Goal: Task Accomplishment & Management: Use online tool/utility

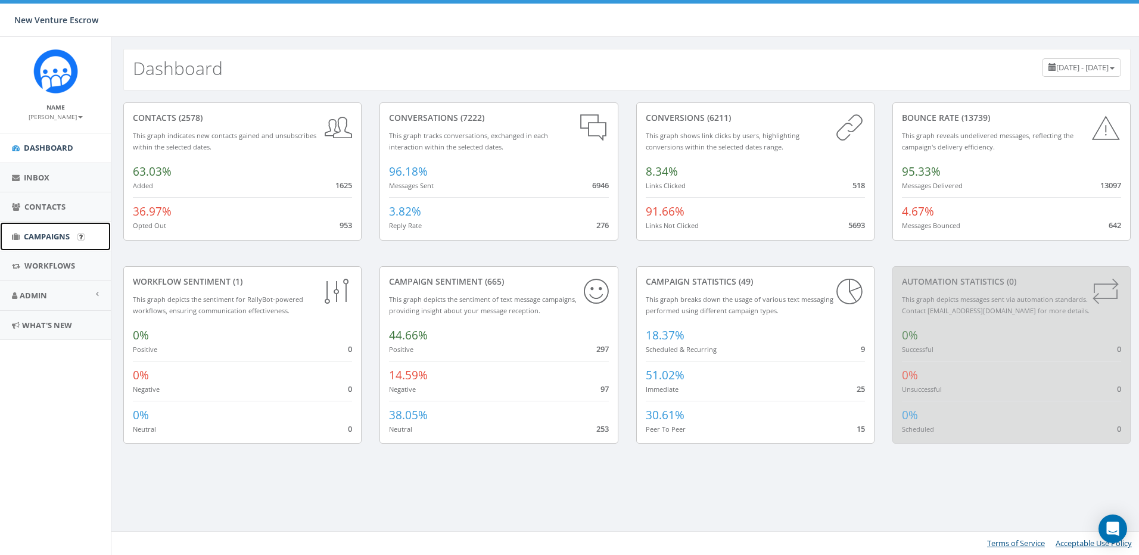
click at [42, 232] on span "Campaigns" at bounding box center [47, 236] width 46 height 11
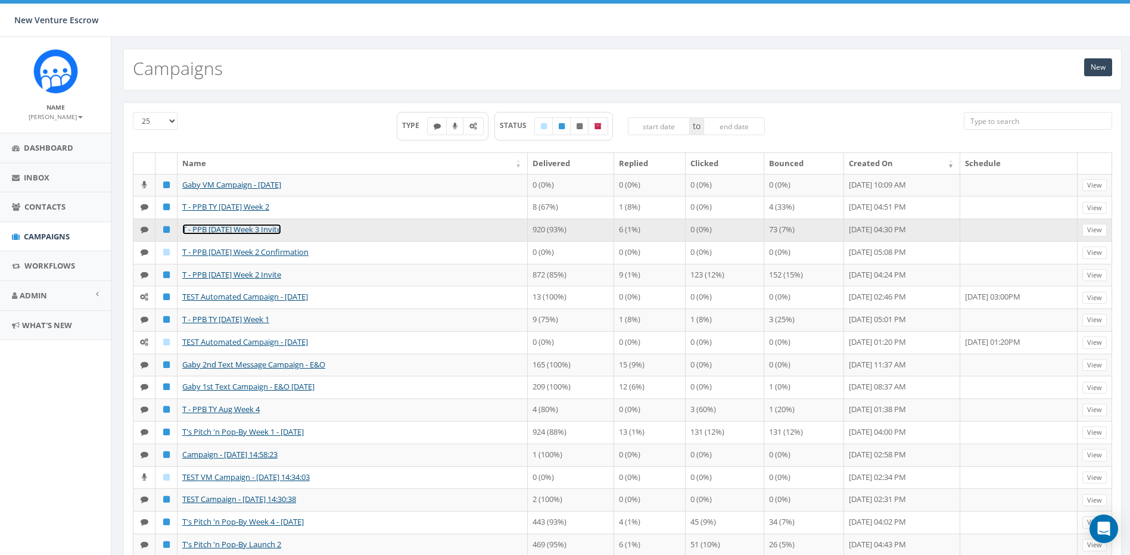
click at [263, 235] on link "T - PPB [DATE] Week 3 Invite" at bounding box center [231, 229] width 99 height 11
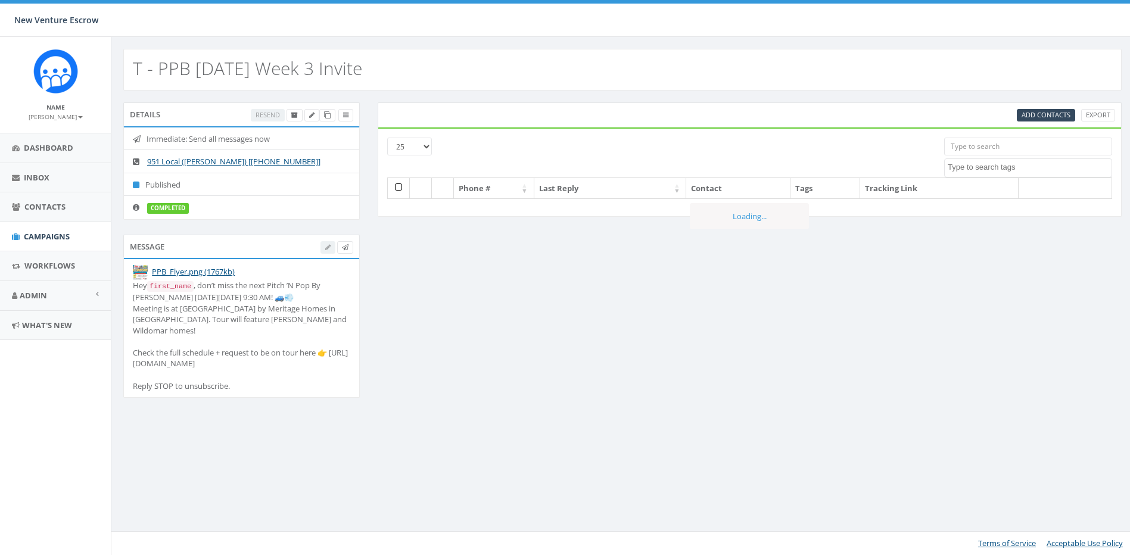
select select
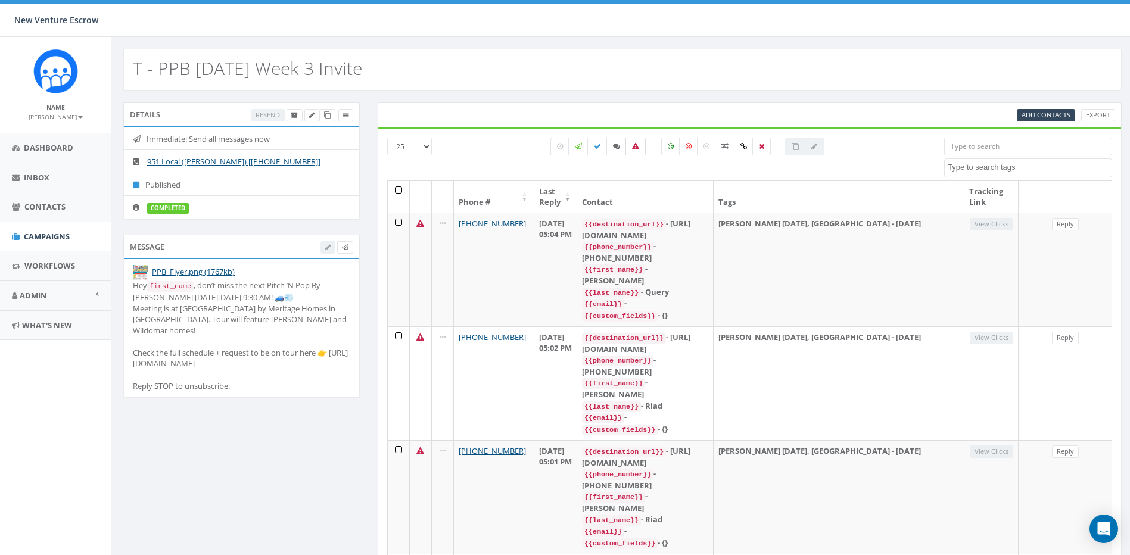
click at [638, 145] on icon at bounding box center [635, 146] width 7 height 7
checkbox input "true"
click at [881, 141] on div "All 0 contact(s) on current page All 993 contact(s) filtered" at bounding box center [687, 159] width 495 height 43
click at [1099, 112] on link "Export" at bounding box center [1098, 115] width 34 height 13
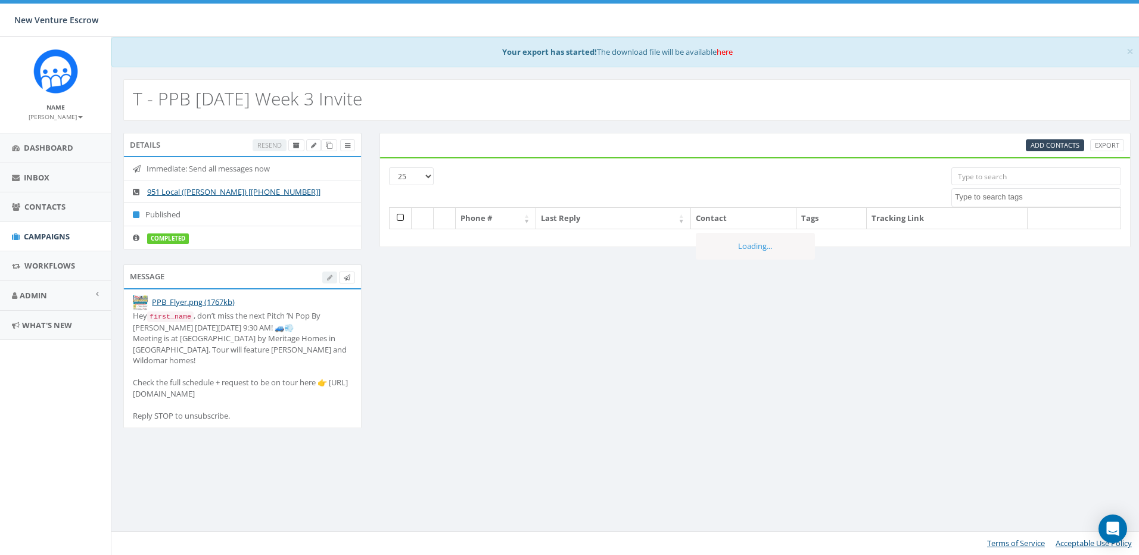
select select
